Goal: Information Seeking & Learning: Learn about a topic

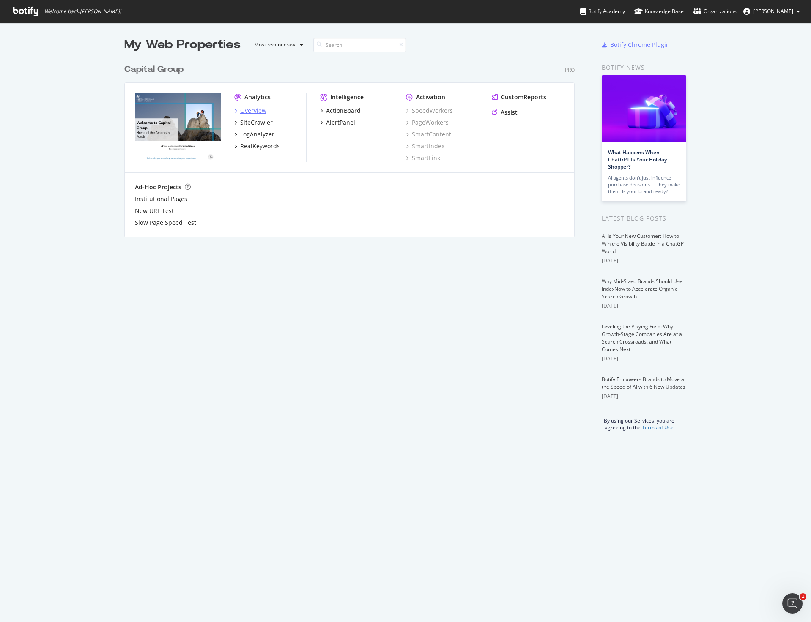
click at [257, 113] on div "Overview" at bounding box center [253, 110] width 26 height 8
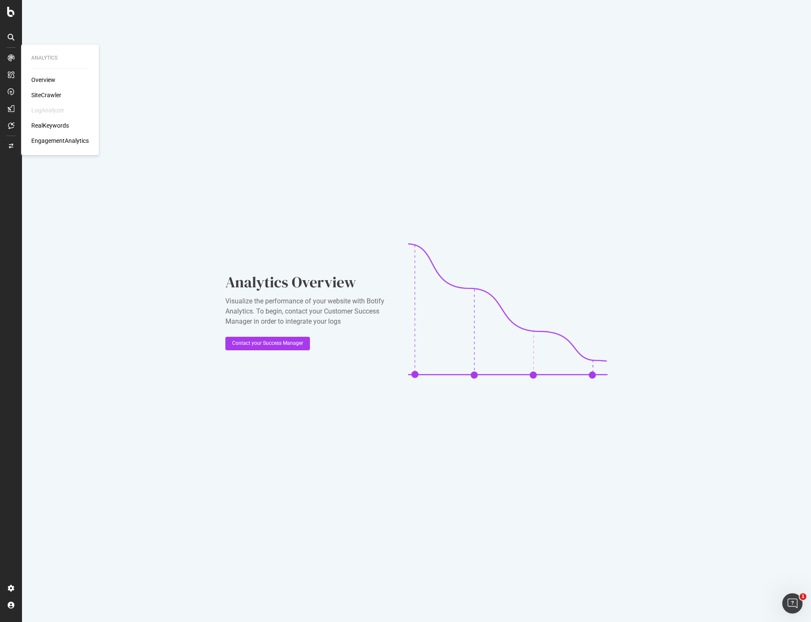
click at [45, 85] on div "Overview SiteCrawler LogAnalyzer RealKeywords EngagementAnalytics" at bounding box center [59, 110] width 57 height 69
click at [44, 92] on div "SiteCrawler" at bounding box center [46, 95] width 30 height 8
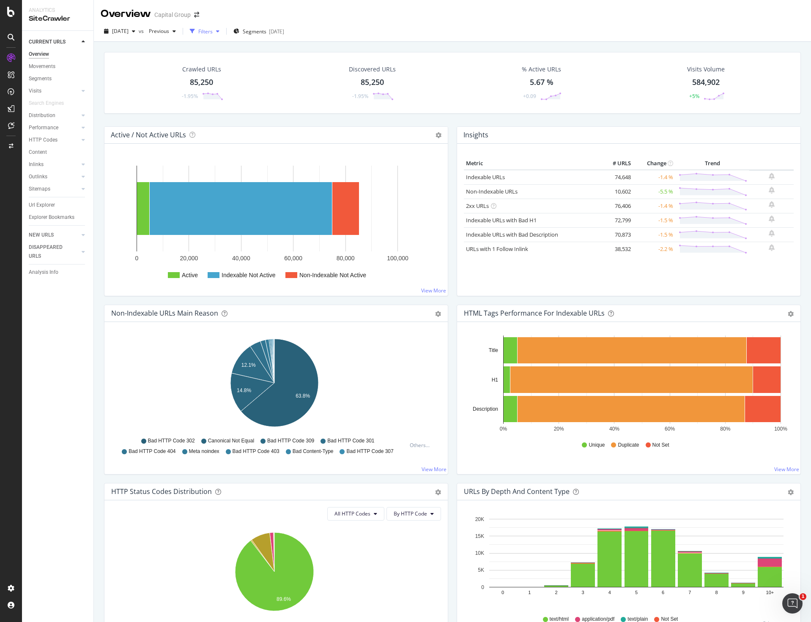
click at [213, 33] on div "Filters" at bounding box center [205, 31] width 14 height 7
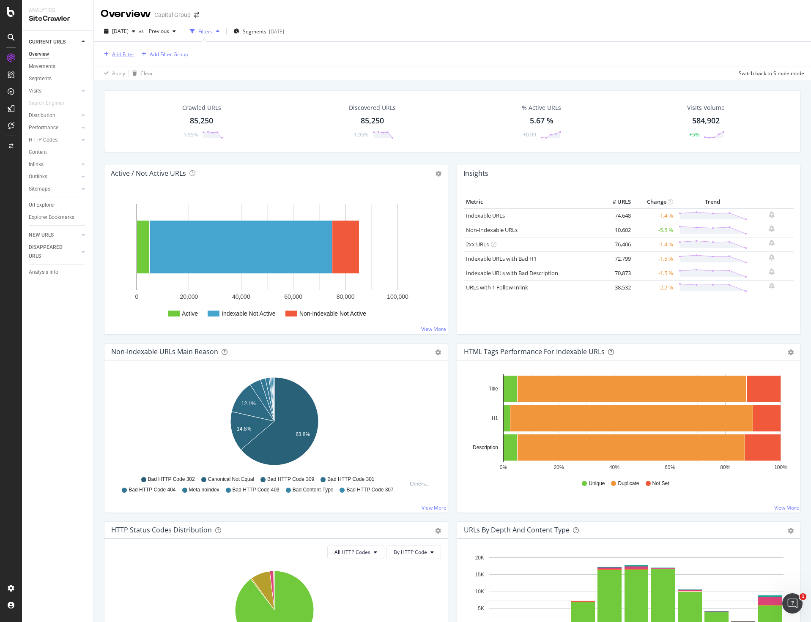
click at [120, 57] on div "Add Filter" at bounding box center [123, 54] width 22 height 7
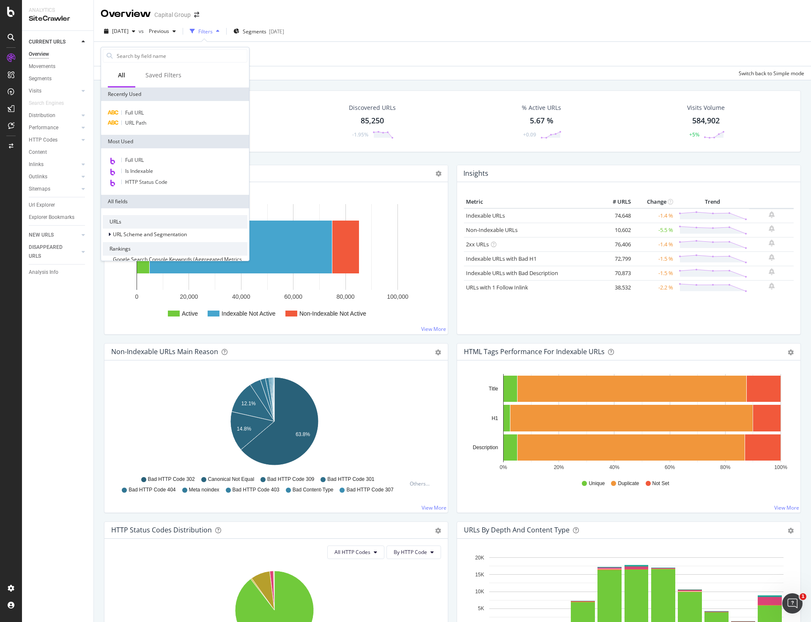
click at [132, 107] on div "Full URL URL Path" at bounding box center [175, 118] width 148 height 34
click at [132, 112] on span "Full URL" at bounding box center [134, 112] width 19 height 7
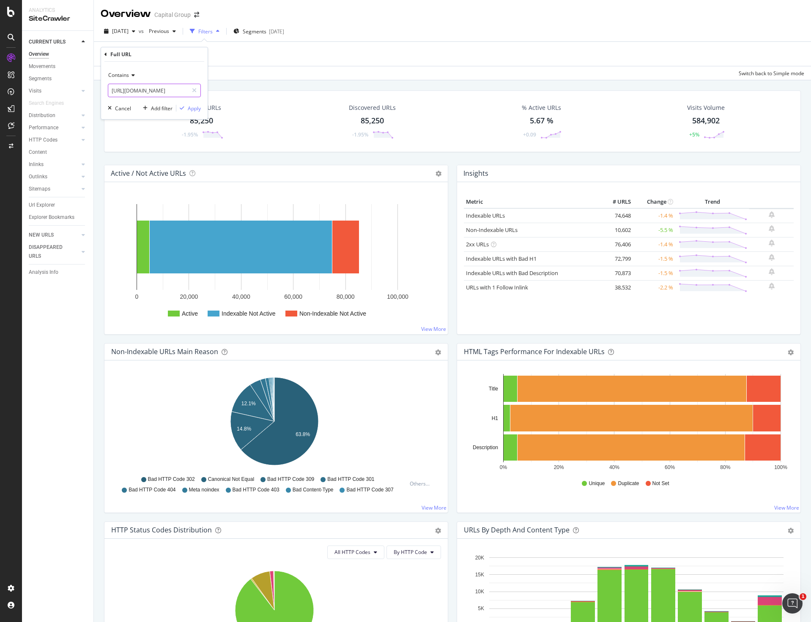
click at [147, 87] on input "https://www.capitalgroup.com/advisor/investments/fund/ccfax" at bounding box center [148, 91] width 80 height 14
paste input "text"
click at [129, 88] on input "text" at bounding box center [154, 91] width 92 height 14
paste input "https://www.capitalgroup.com/advisor/pro/events"
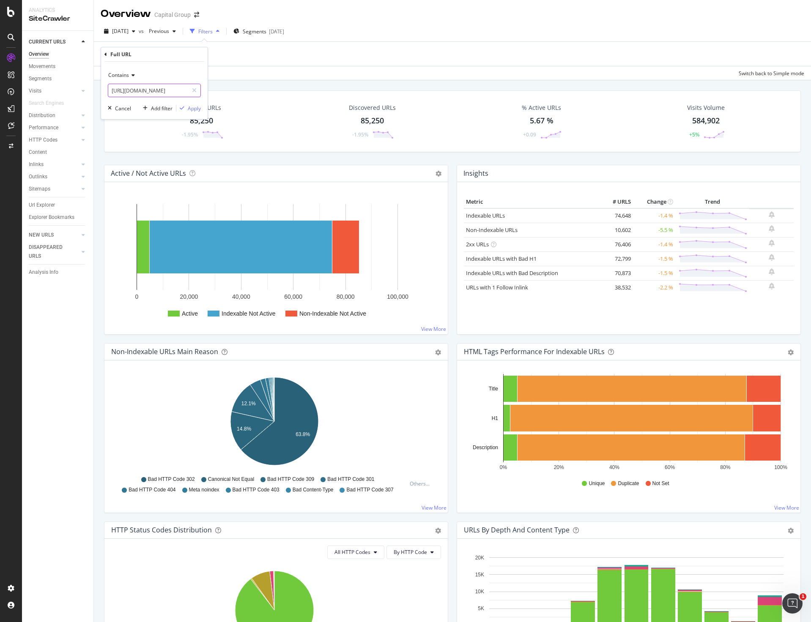
type input "https://www.capitalgroup.com/advisor/pro/events"
click at [195, 103] on div "Contains https://www.capitalgroup.com/advisor/pro/events Cancel Add filter Apply" at bounding box center [154, 90] width 106 height 57
click at [194, 108] on div "Apply" at bounding box center [194, 108] width 13 height 7
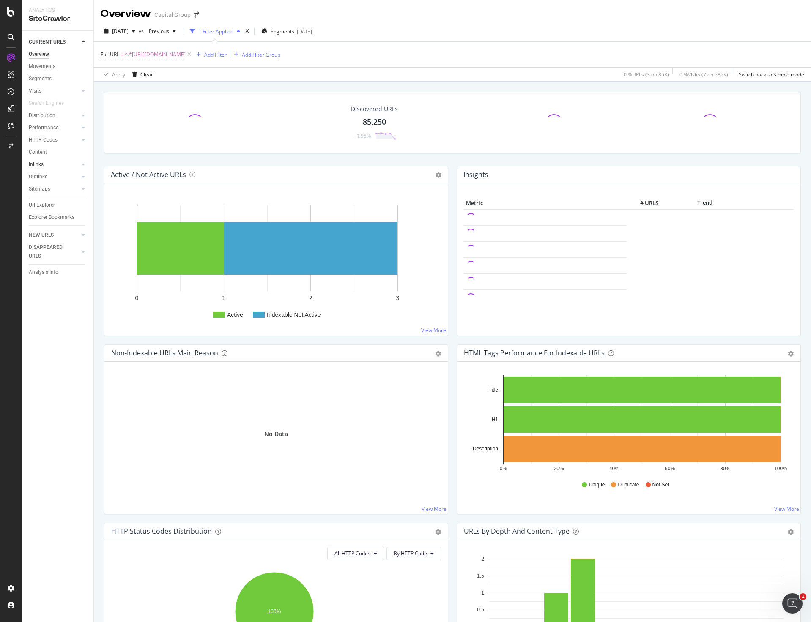
click at [48, 166] on link "Inlinks" at bounding box center [54, 164] width 50 height 9
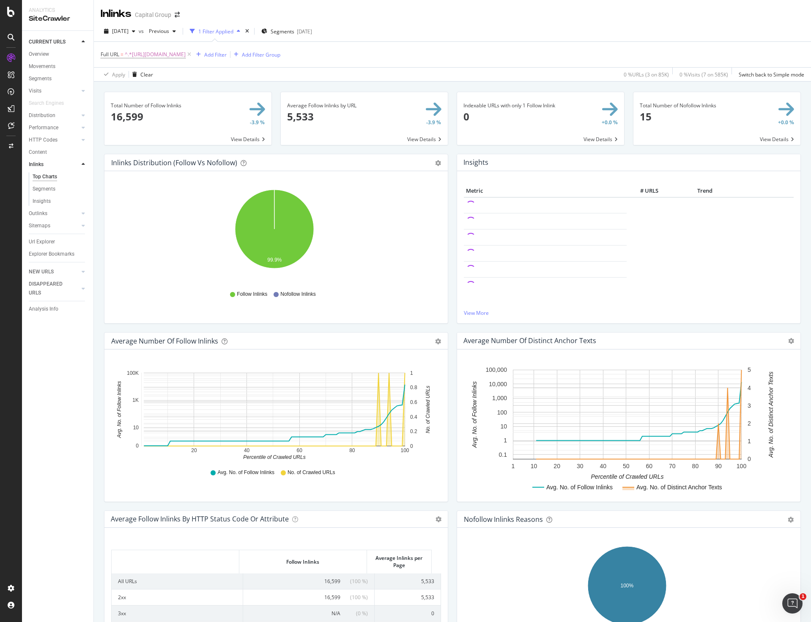
click at [240, 139] on span at bounding box center [187, 118] width 167 height 53
